Goal: Information Seeking & Learning: Learn about a topic

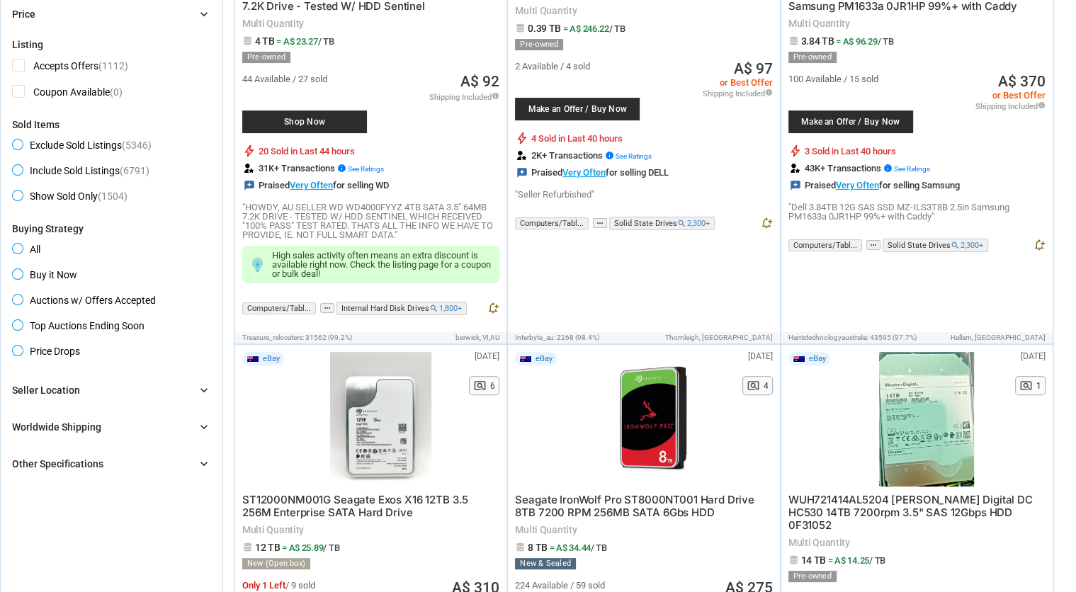
scroll to position [382, 0]
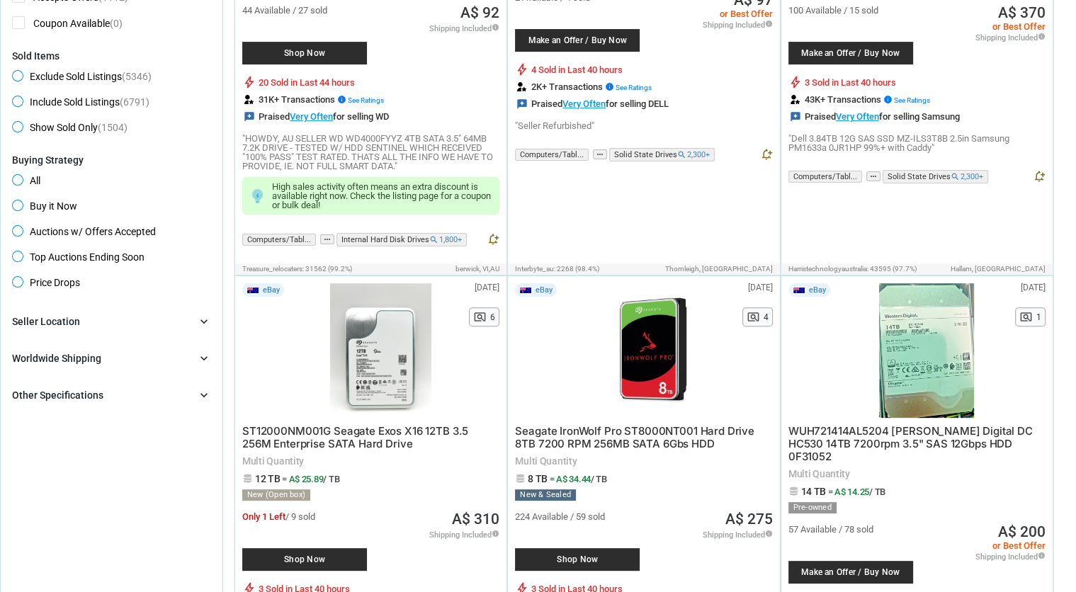
click at [164, 320] on div "Seller Location chevron_right" at bounding box center [111, 321] width 199 height 17
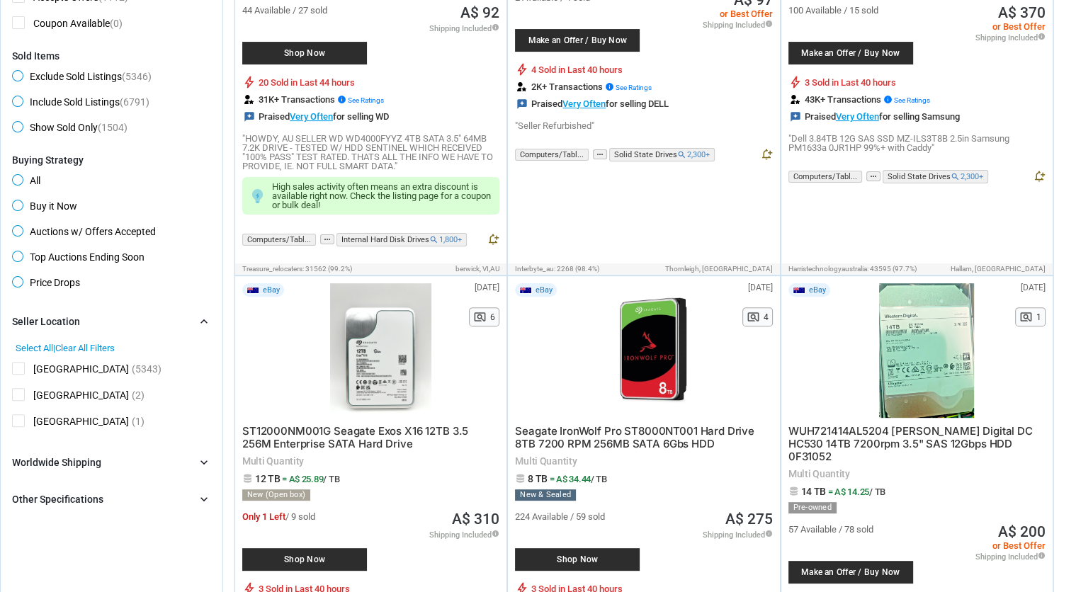
click at [161, 325] on div "Seller Location chevron_right" at bounding box center [111, 321] width 199 height 17
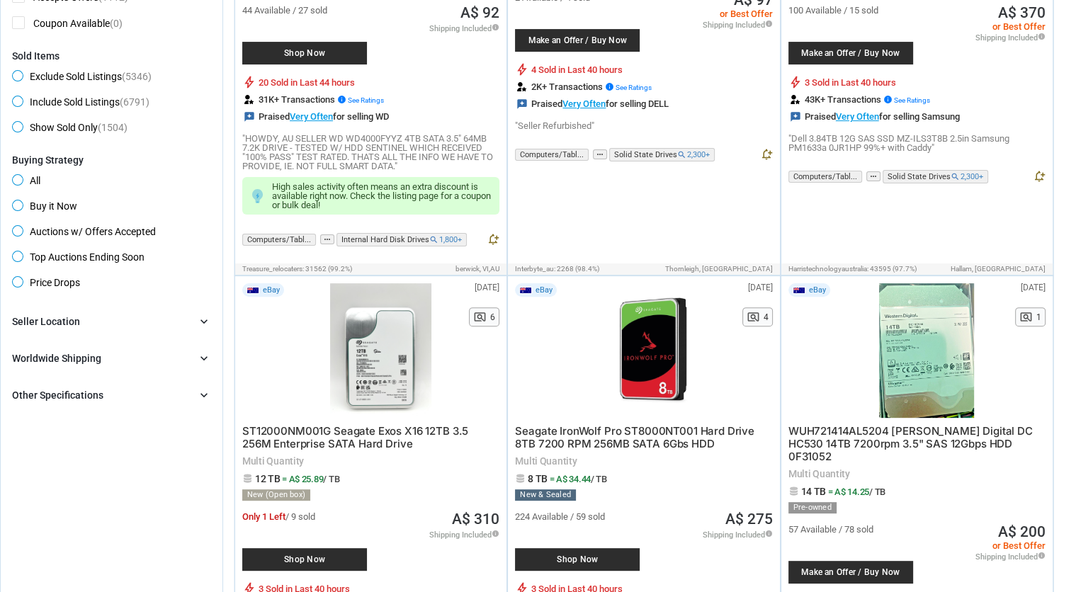
click at [146, 351] on div "Worldwide Shipping chevron_right" at bounding box center [111, 358] width 199 height 17
click at [157, 351] on div "Worldwide Shipping chevron_right" at bounding box center [111, 358] width 199 height 17
click at [166, 401] on div "Other Specifications chevron_right" at bounding box center [111, 395] width 199 height 17
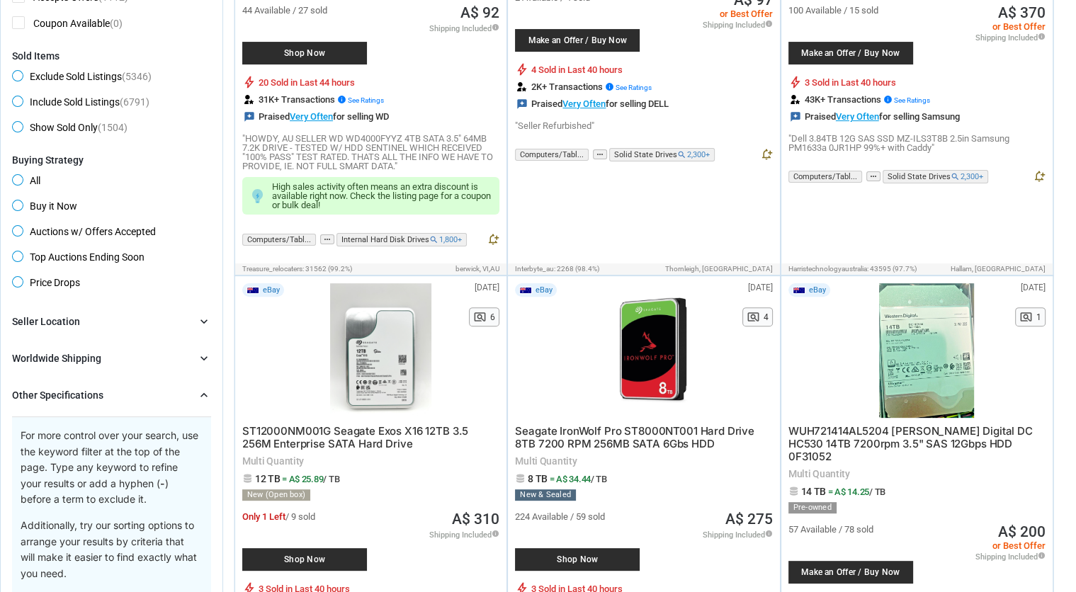
click at [173, 395] on div "Other Specifications chevron_right" at bounding box center [111, 395] width 199 height 17
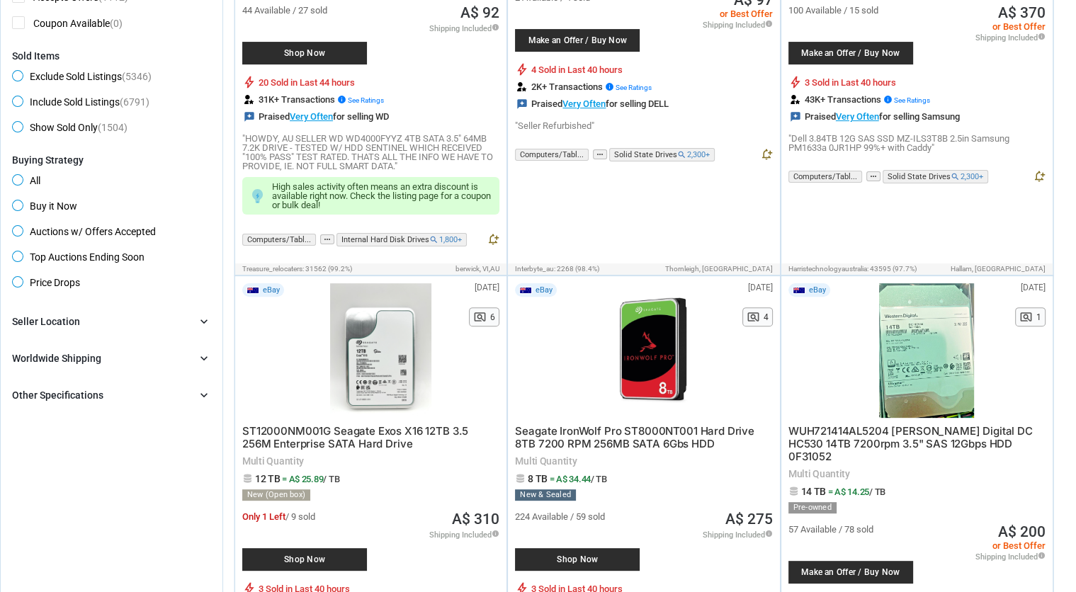
click at [200, 398] on icon "chevron_right" at bounding box center [204, 395] width 14 height 14
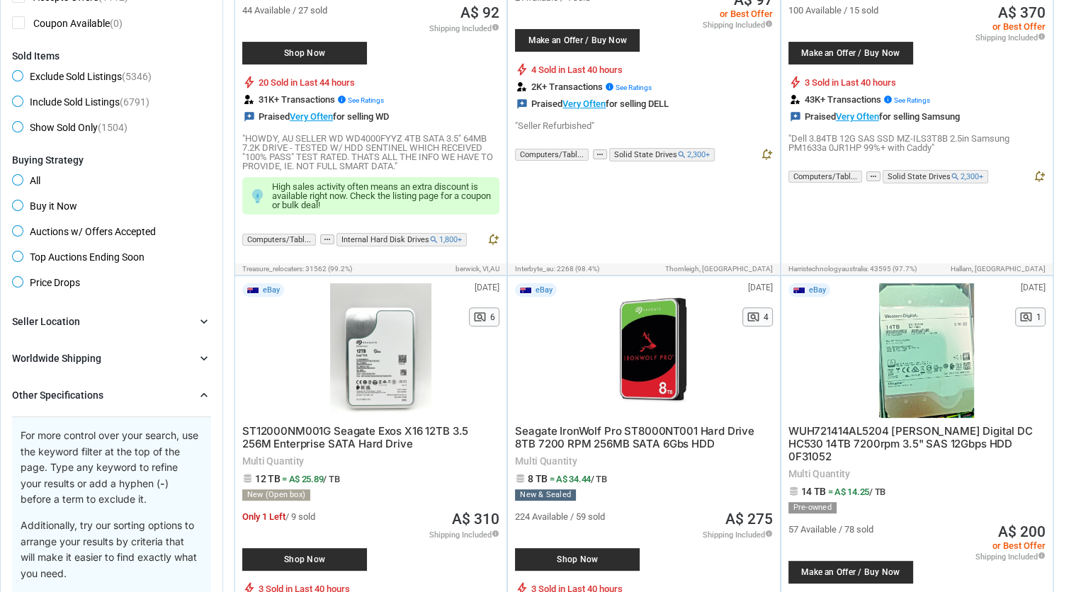
click at [190, 389] on div "Other Specifications chevron_right" at bounding box center [111, 395] width 199 height 17
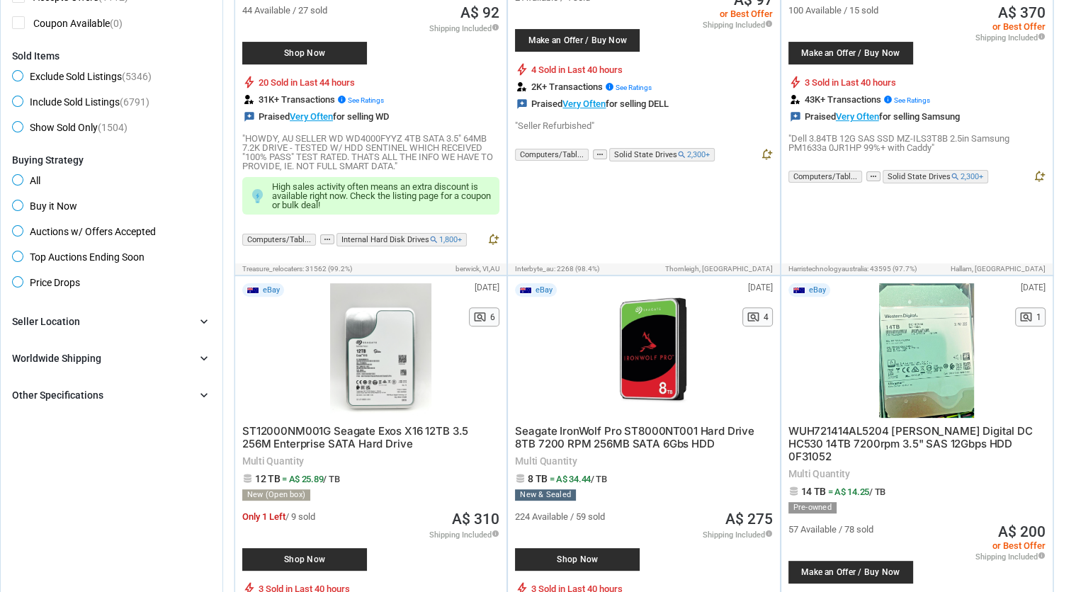
click at [191, 366] on div "Worldwide Shipping chevron_right" at bounding box center [111, 358] width 199 height 17
click at [188, 339] on div "Brand chevron_right search Select All | Clear All Filters Model chevron_right s…" at bounding box center [111, 358] width 199 height 91
click at [194, 317] on div "Seller Location chevron_right" at bounding box center [111, 321] width 199 height 17
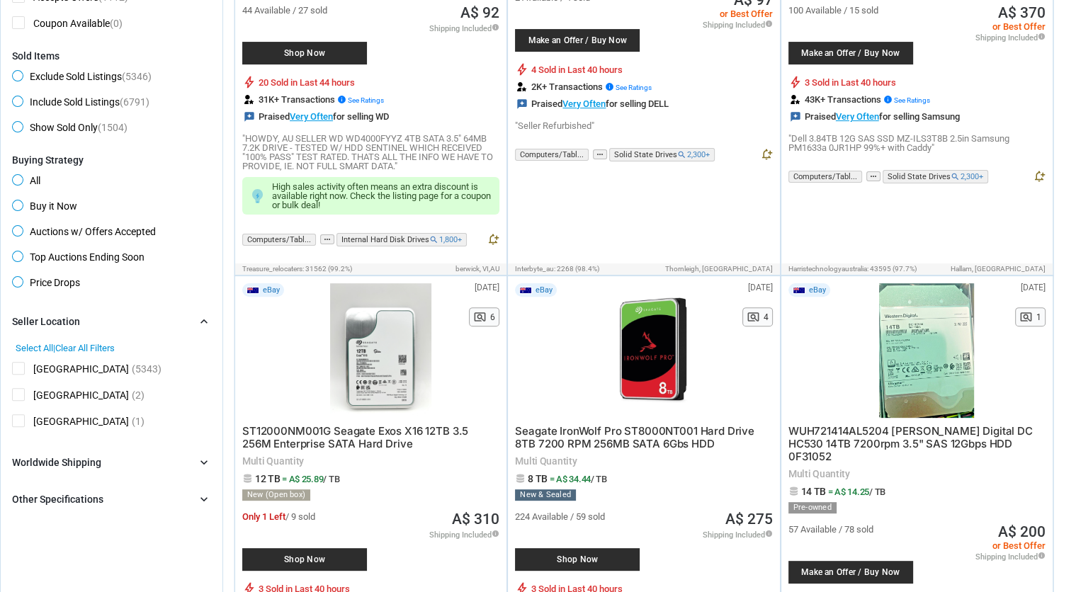
click at [188, 323] on div "Seller Location chevron_right" at bounding box center [111, 321] width 199 height 17
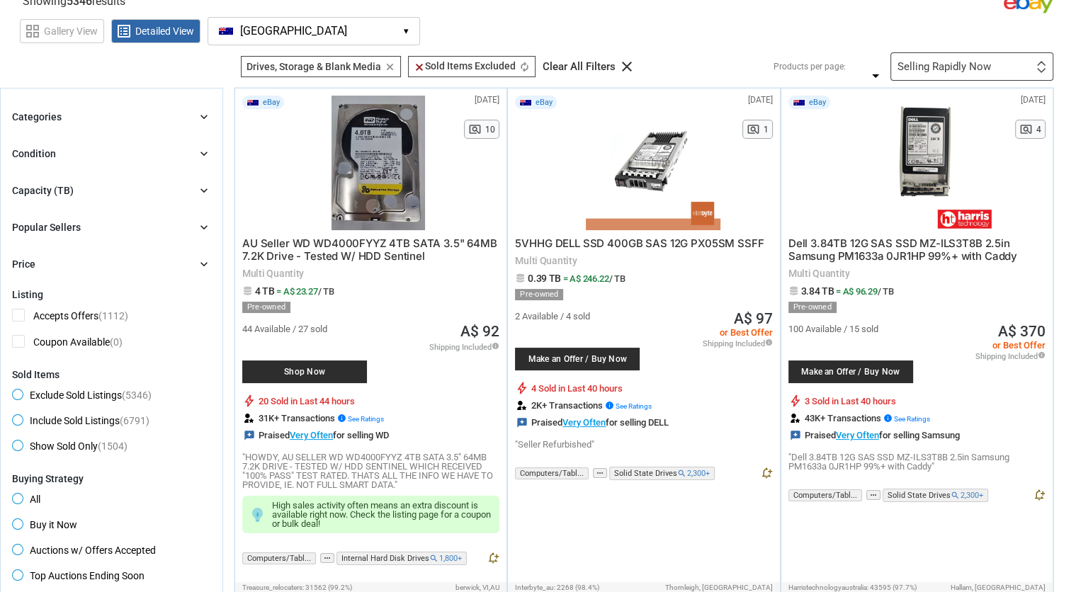
scroll to position [0, 0]
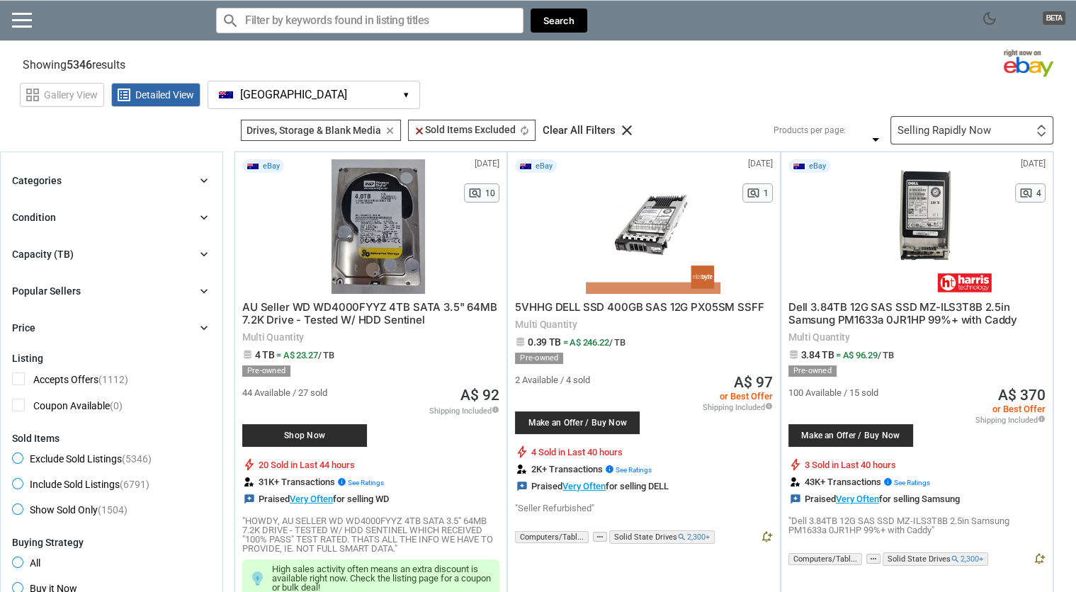
click at [282, 89] on span "[GEOGRAPHIC_DATA]" at bounding box center [293, 95] width 107 height 13
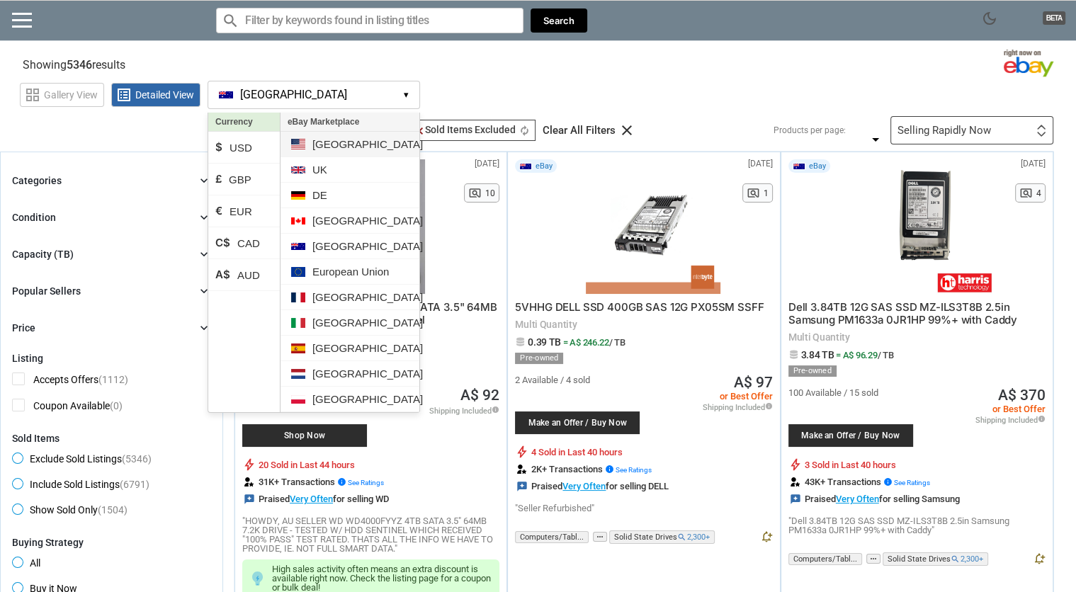
click at [329, 144] on li "[GEOGRAPHIC_DATA]" at bounding box center [349, 144] width 139 height 25
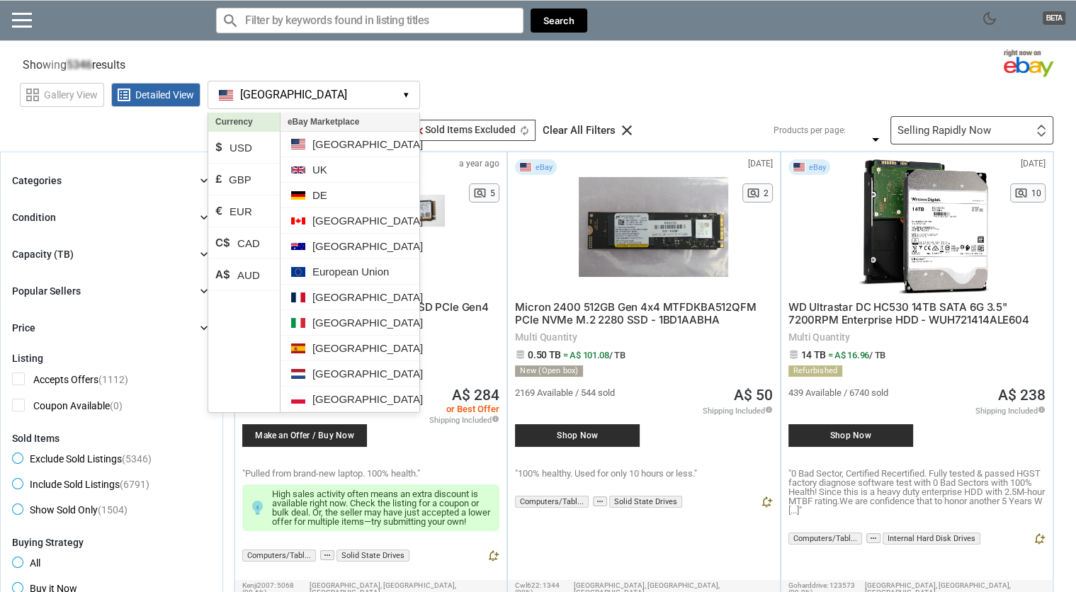
click at [428, 71] on section "Showing 5346 results Loading Results . (22.15%)" at bounding box center [538, 62] width 1076 height 28
